Goal: Task Accomplishment & Management: Manage account settings

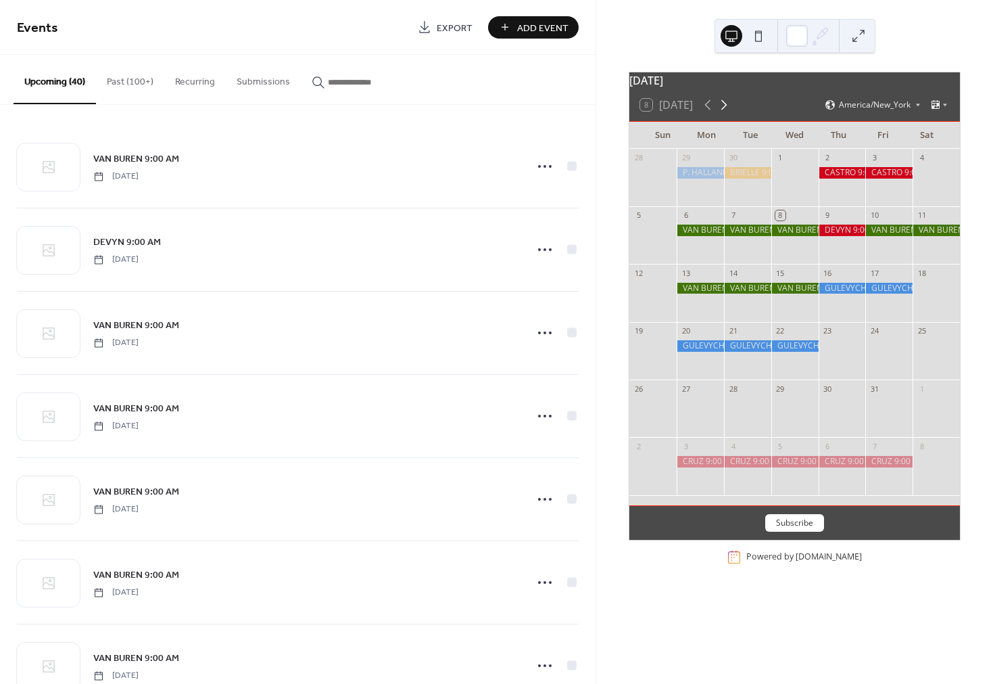
click at [727, 113] on icon at bounding box center [724, 105] width 16 height 16
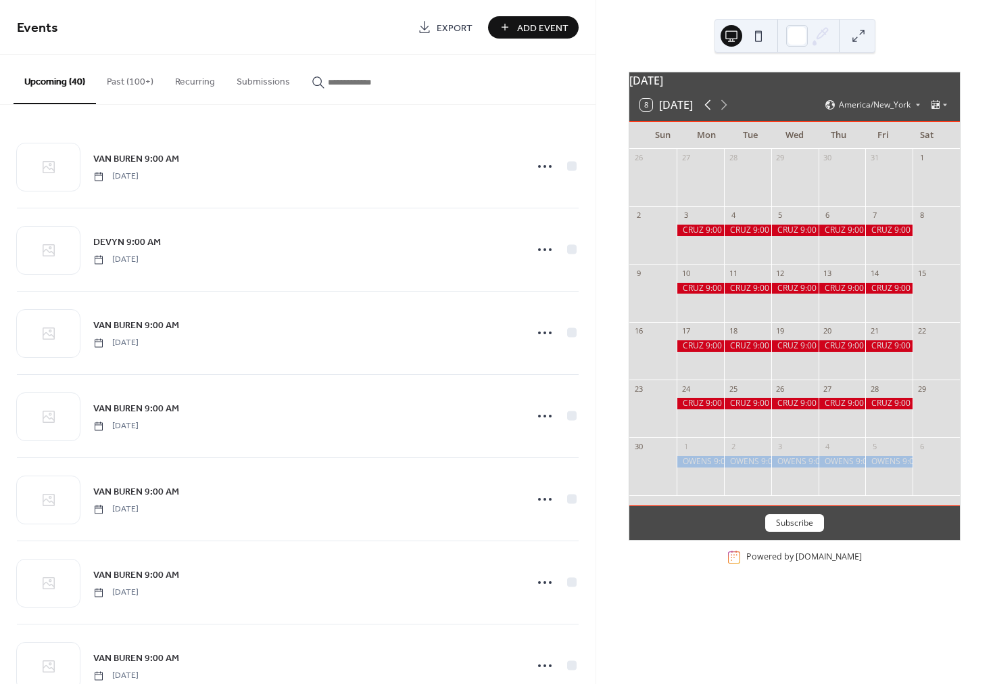
click at [707, 113] on icon at bounding box center [708, 105] width 16 height 16
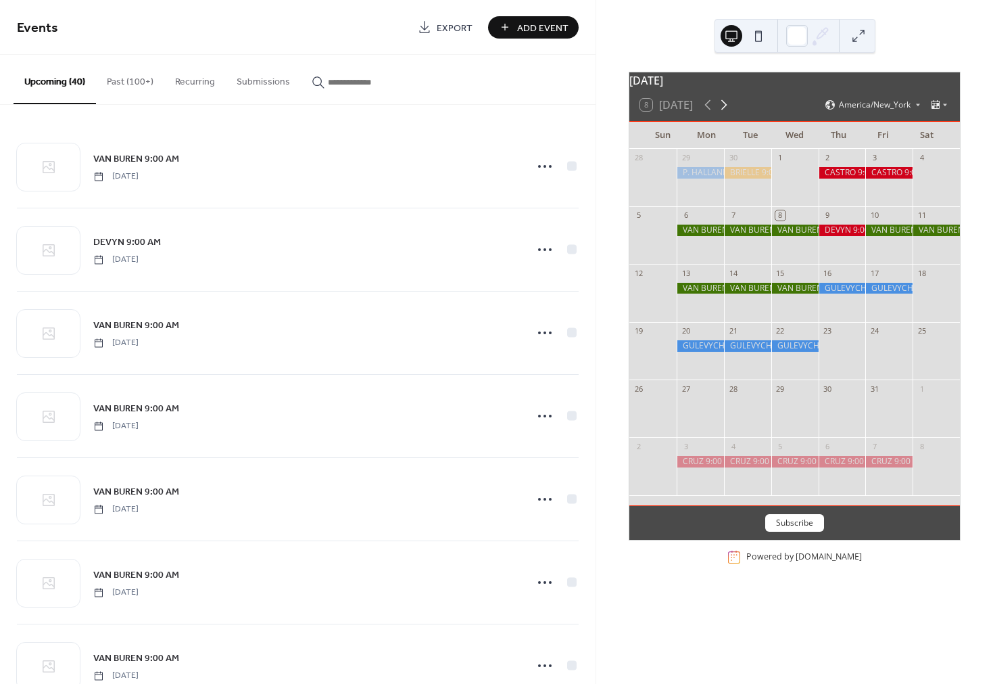
click at [725, 113] on icon at bounding box center [724, 105] width 16 height 16
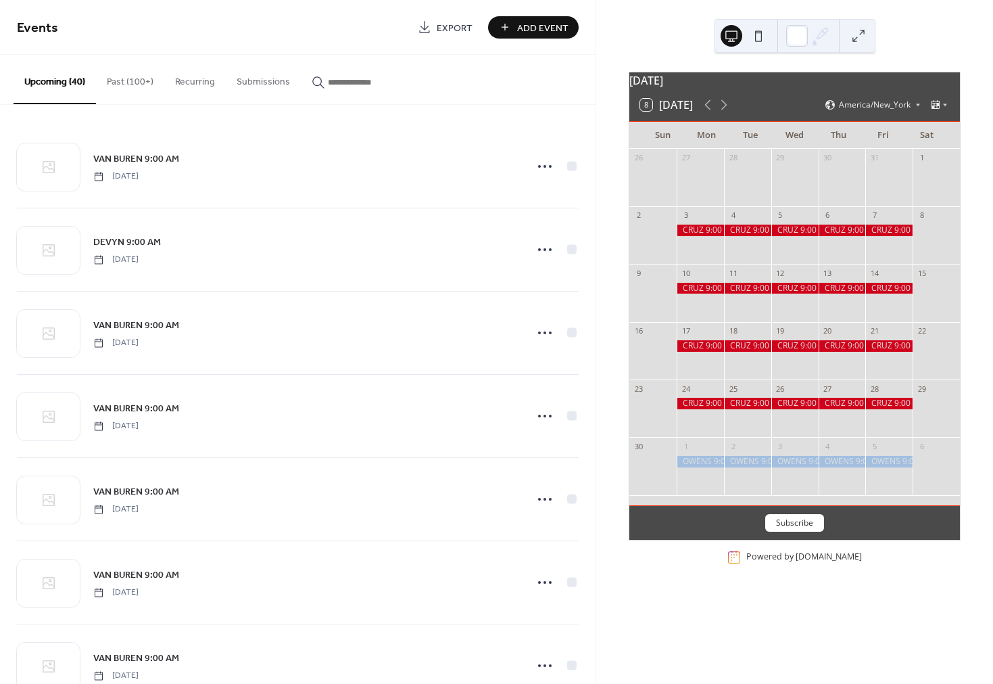
click at [796, 369] on div at bounding box center [795, 357] width 47 height 34
click at [517, 29] on button "Add Event" at bounding box center [533, 27] width 91 height 22
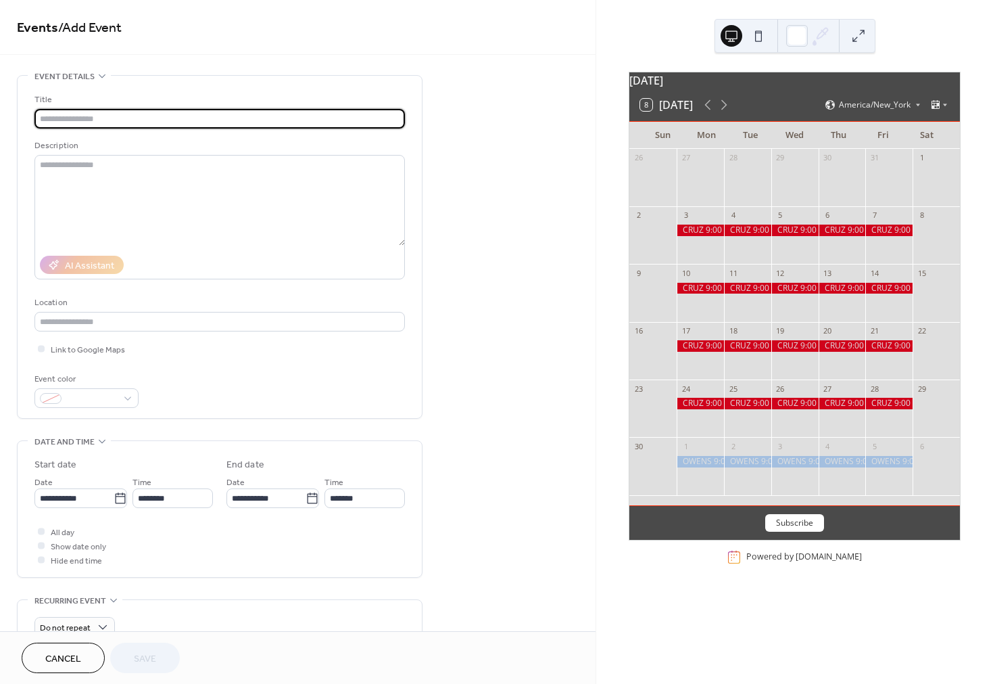
click at [144, 122] on input "text" at bounding box center [219, 119] width 371 height 20
type input "**********"
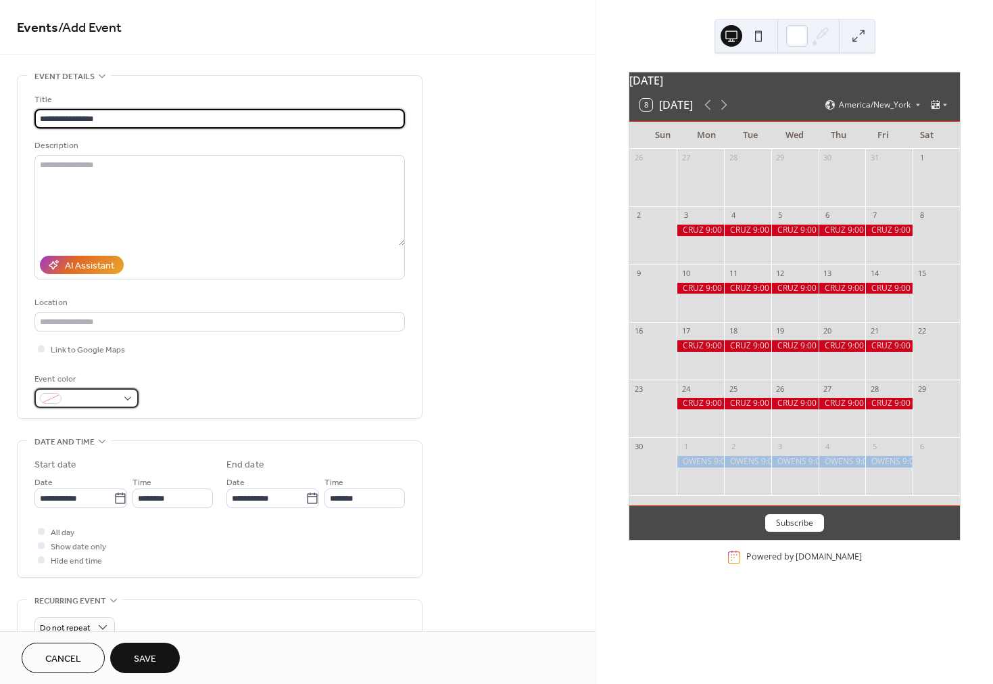
click at [80, 398] on span at bounding box center [92, 399] width 50 height 14
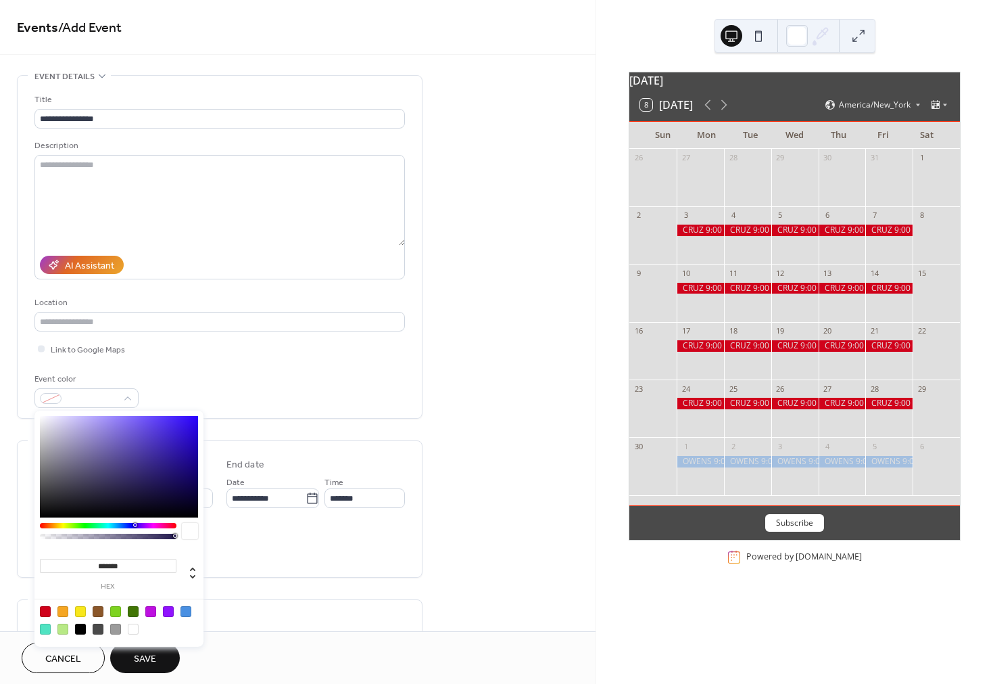
click at [135, 609] on div at bounding box center [133, 611] width 11 height 11
type input "*******"
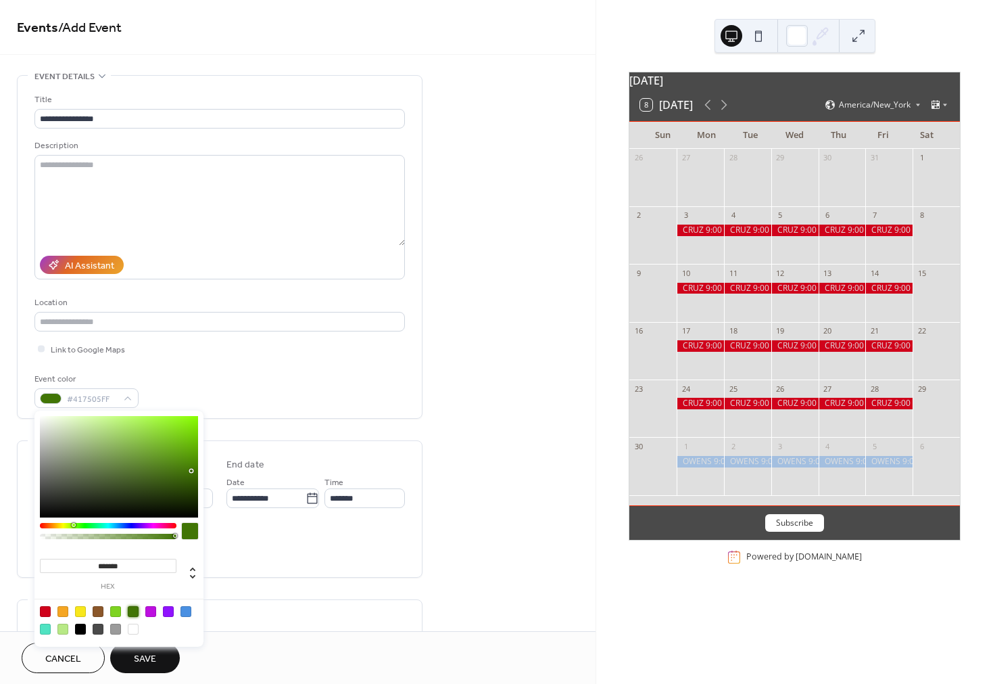
click at [363, 389] on div "Event color #417505FF" at bounding box center [219, 390] width 371 height 36
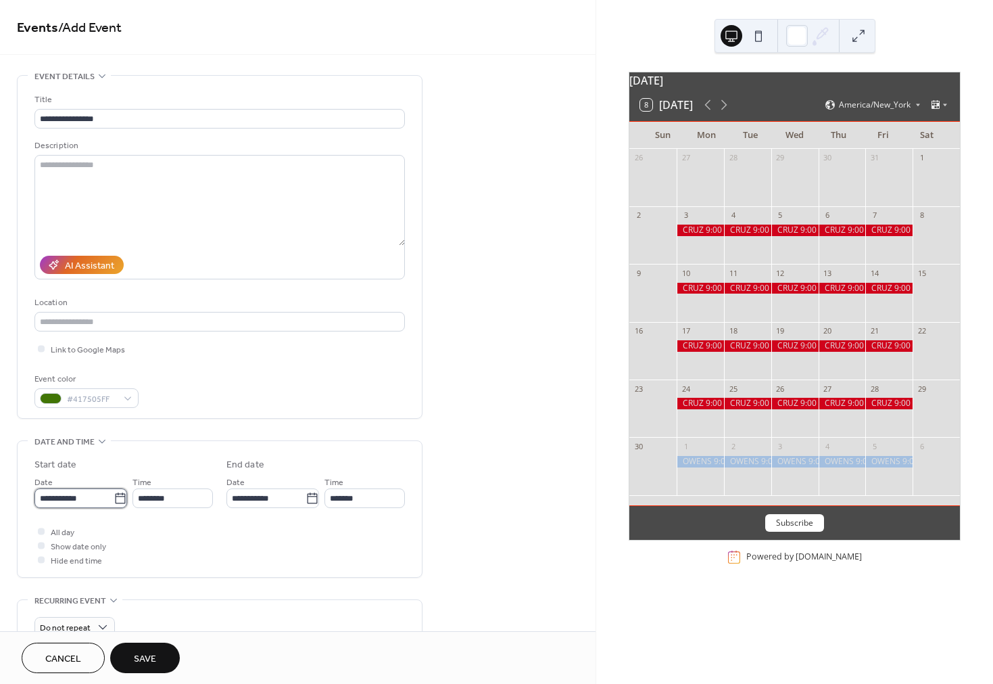
click at [66, 499] on input "**********" at bounding box center [73, 498] width 79 height 20
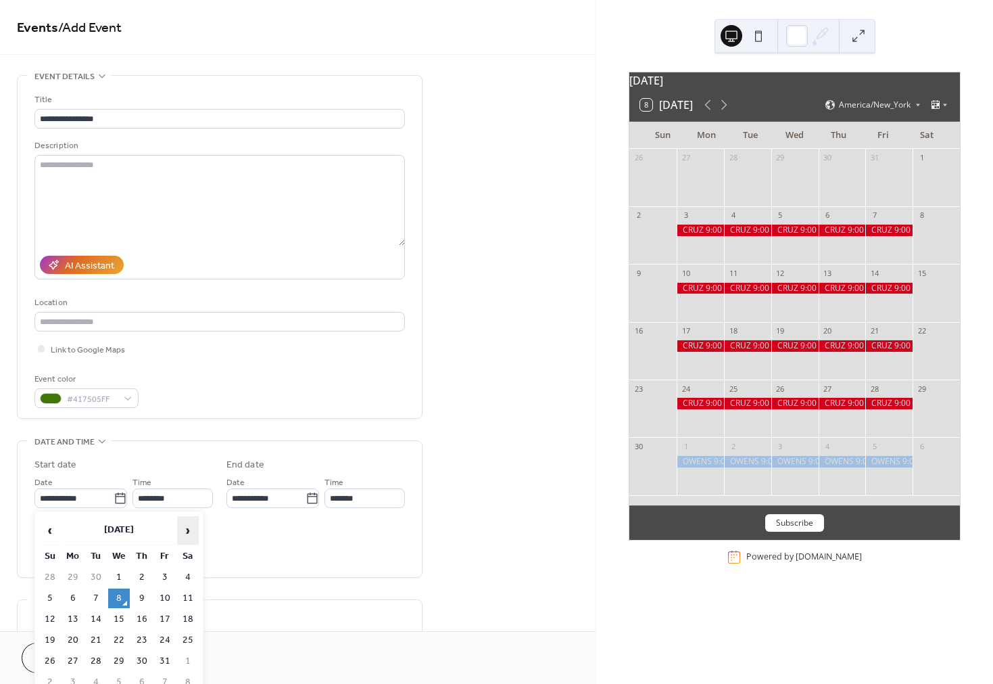
click at [193, 528] on span "›" at bounding box center [188, 530] width 20 height 27
click at [118, 638] on td "19" at bounding box center [119, 640] width 22 height 20
type input "**********"
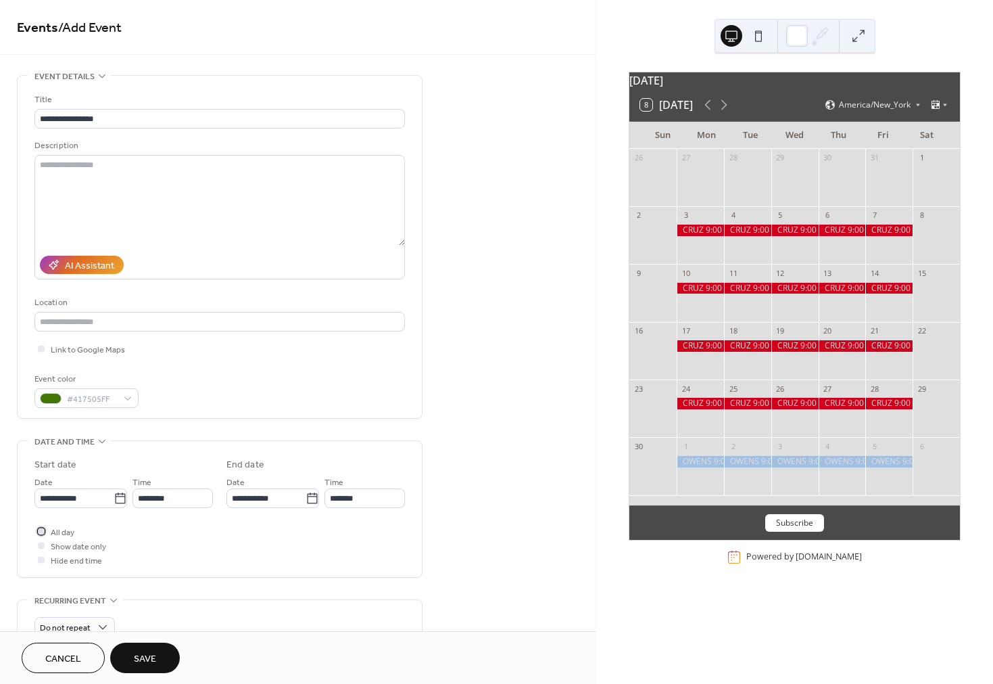
click at [39, 531] on div at bounding box center [41, 530] width 7 height 7
click at [136, 652] on span "Save" at bounding box center [145, 659] width 22 height 14
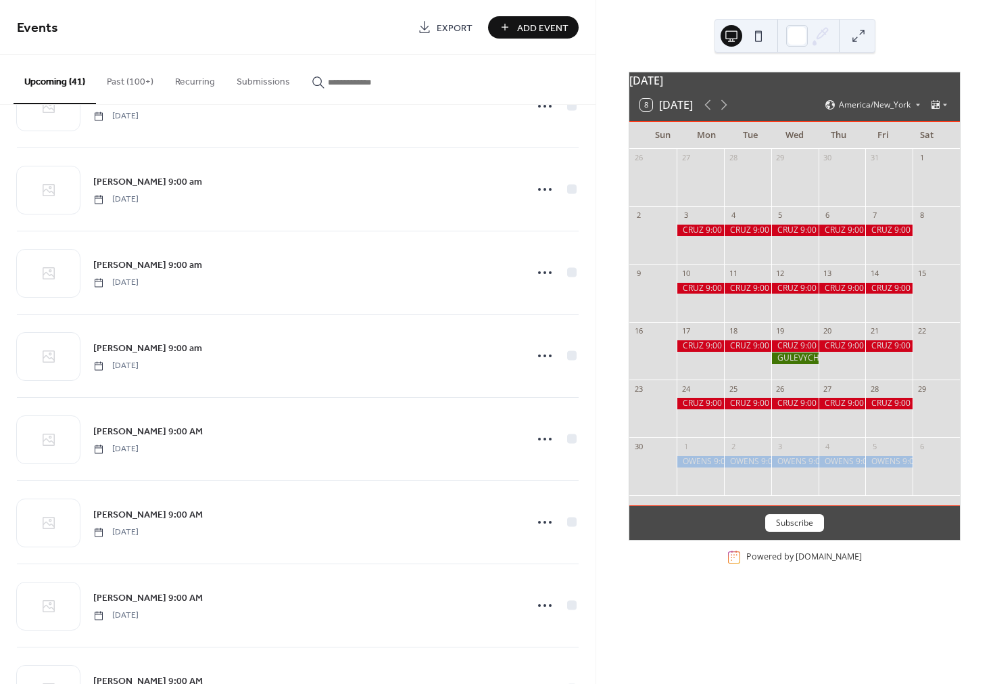
scroll to position [2465, 0]
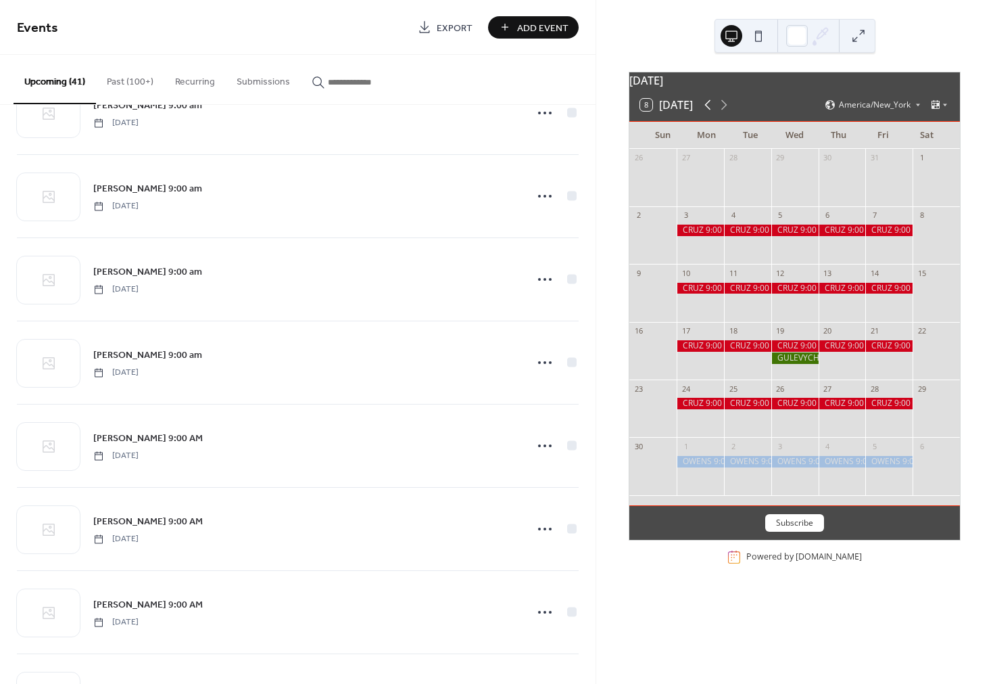
click at [710, 112] on icon at bounding box center [708, 105] width 16 height 16
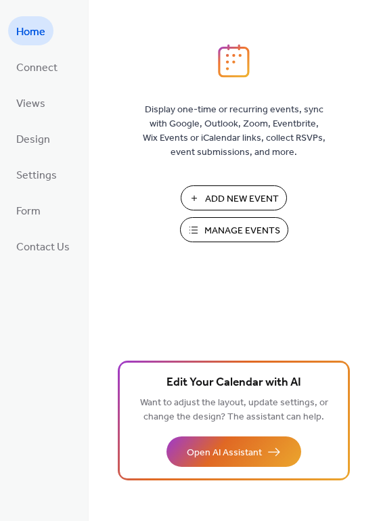
click at [223, 234] on span "Manage Events" at bounding box center [242, 231] width 76 height 14
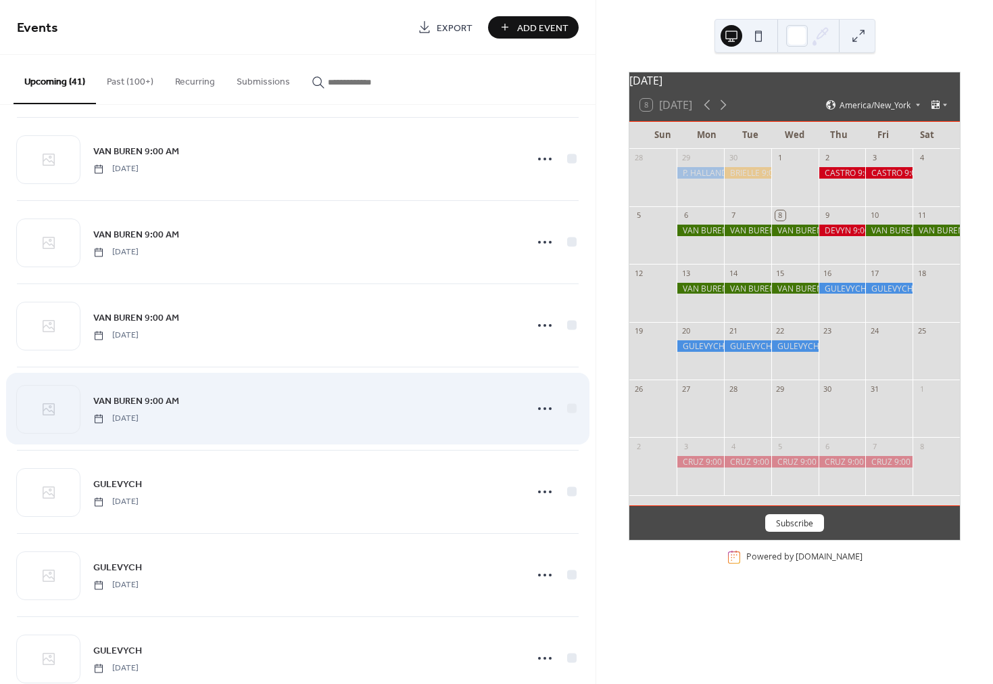
scroll to position [258, 0]
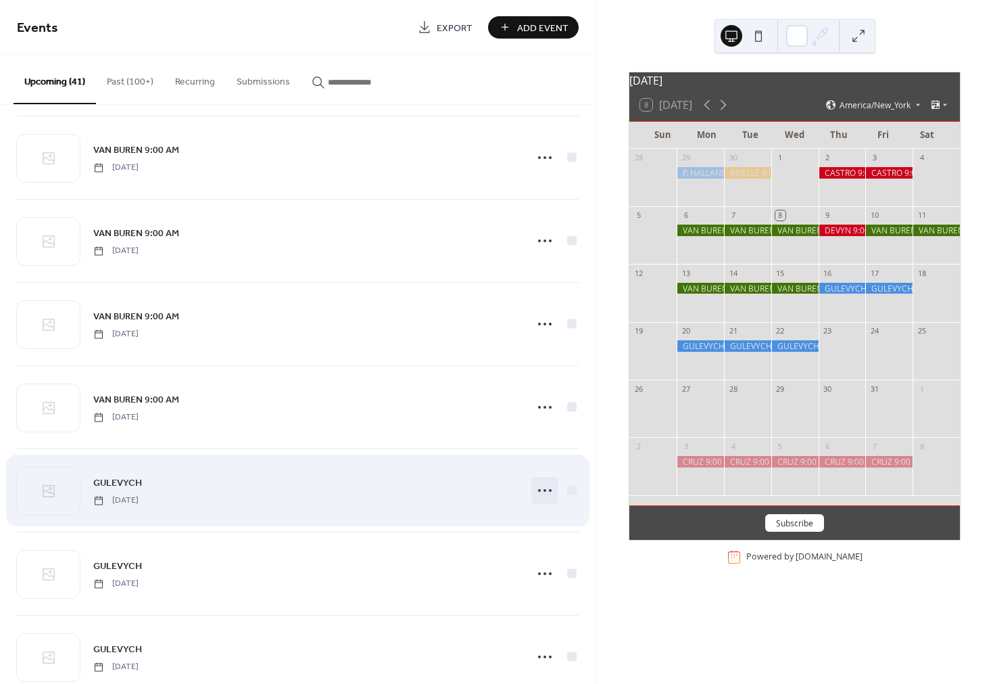
click at [542, 490] on icon at bounding box center [545, 490] width 22 height 22
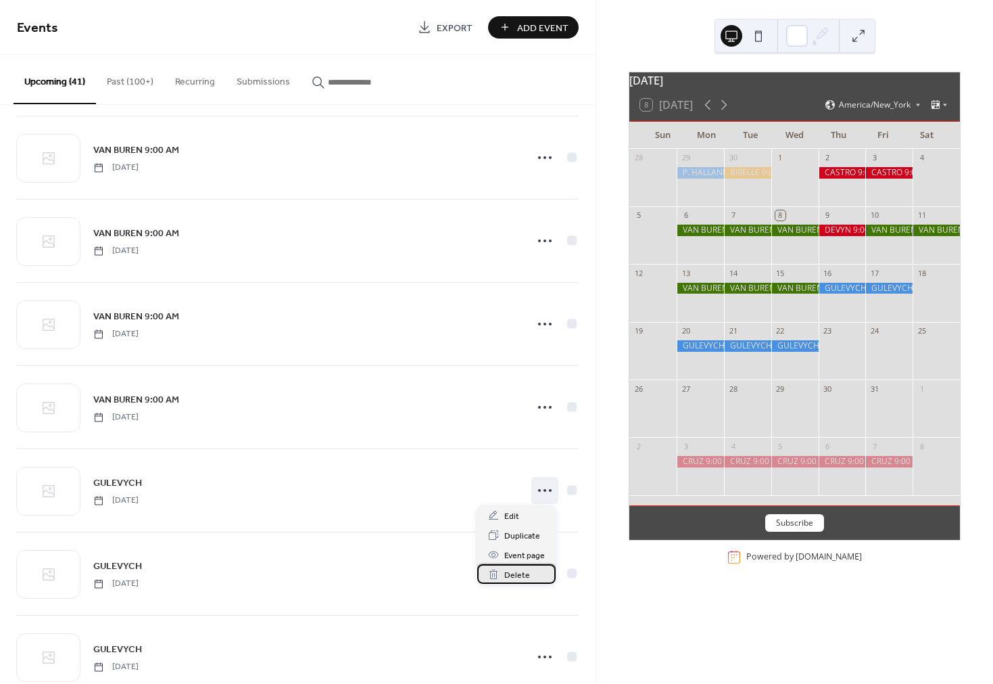
click at [517, 574] on span "Delete" at bounding box center [517, 575] width 26 height 14
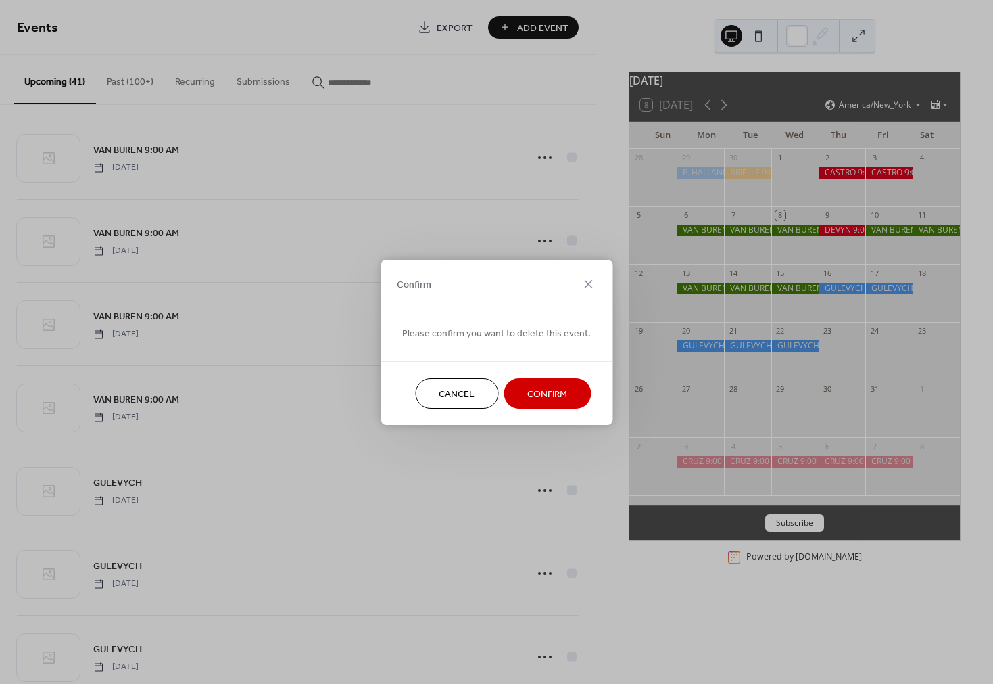
click at [531, 395] on span "Confirm" at bounding box center [547, 394] width 40 height 14
